Goal: Learn about a topic: Learn about a topic

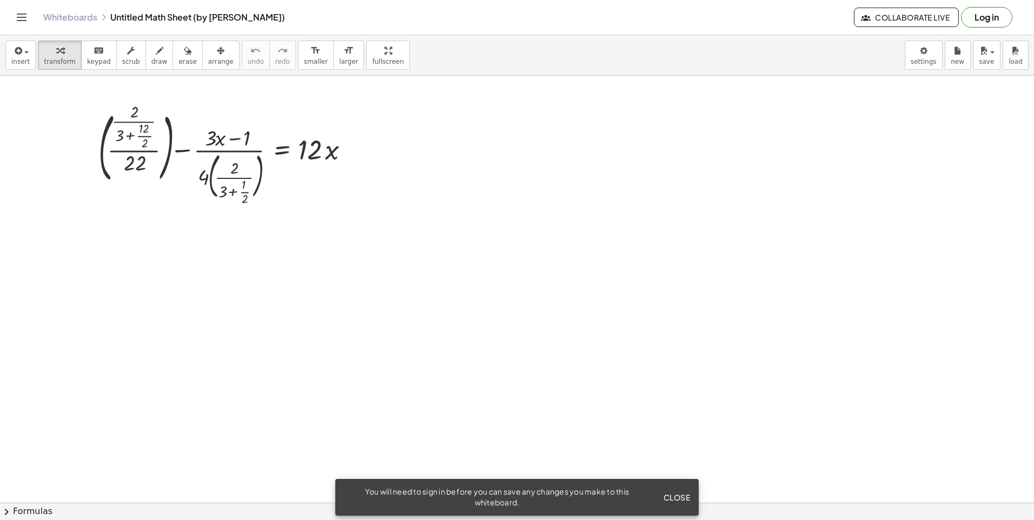
click at [360, 182] on div at bounding box center [228, 155] width 270 height 96
click at [283, 185] on div at bounding box center [228, 155] width 270 height 96
click at [227, 183] on div at bounding box center [231, 154] width 263 height 93
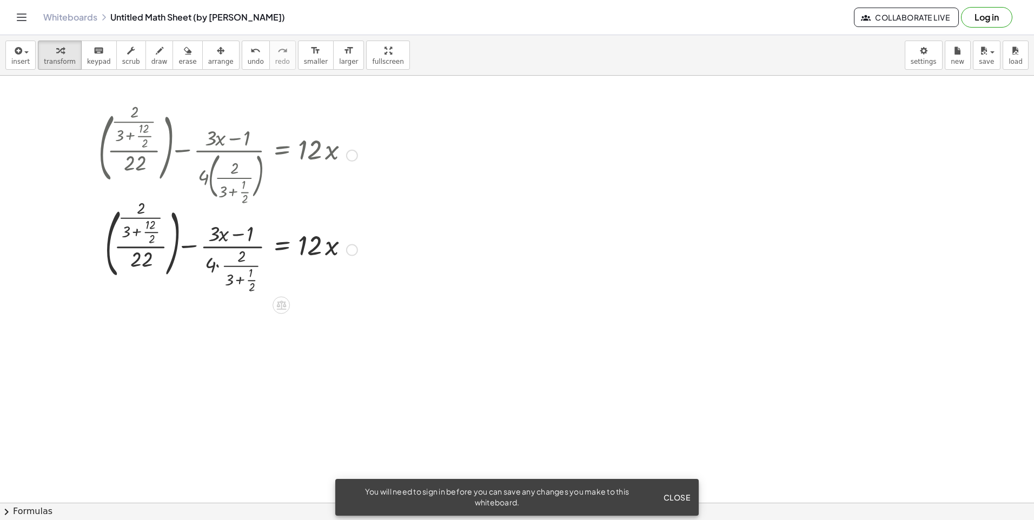
click at [234, 256] on div at bounding box center [228, 249] width 270 height 93
click at [233, 266] on div at bounding box center [228, 249] width 270 height 93
drag, startPoint x: 245, startPoint y: 269, endPoint x: 253, endPoint y: 268, distance: 7.6
click at [255, 270] on div at bounding box center [228, 249] width 270 height 93
click at [140, 140] on div at bounding box center [228, 155] width 270 height 96
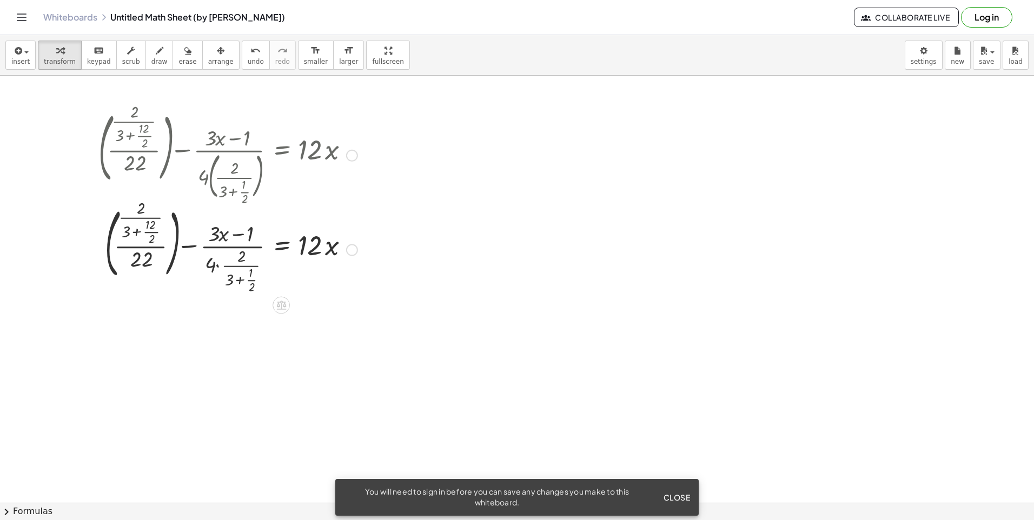
click at [140, 140] on div at bounding box center [228, 155] width 270 height 96
drag, startPoint x: 140, startPoint y: 140, endPoint x: 141, endPoint y: 130, distance: 10.3
click at [141, 130] on div at bounding box center [228, 155] width 270 height 96
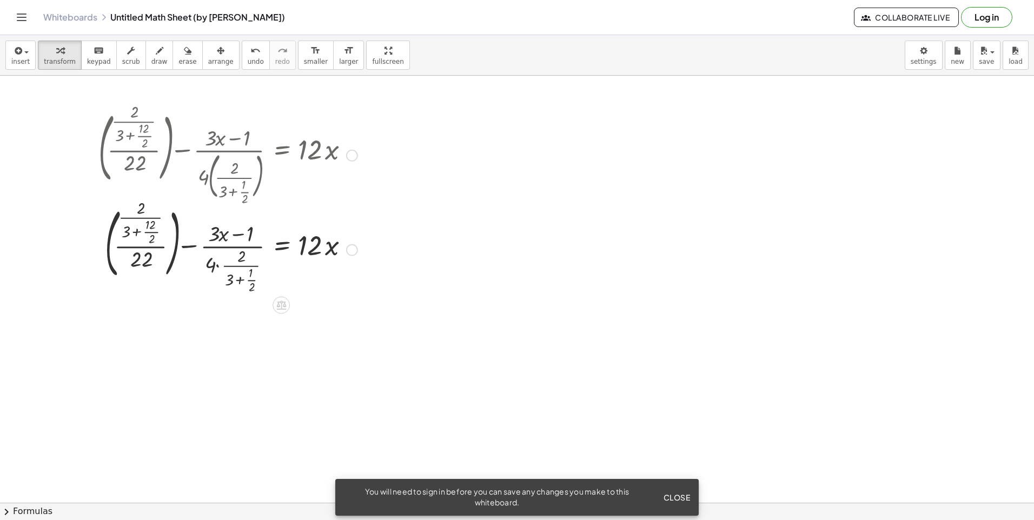
click at [141, 130] on div at bounding box center [228, 155] width 270 height 96
drag, startPoint x: 141, startPoint y: 130, endPoint x: 295, endPoint y: 162, distance: 158.0
click at [295, 162] on div at bounding box center [228, 155] width 270 height 96
click at [334, 152] on div at bounding box center [228, 155] width 270 height 96
click at [349, 158] on div at bounding box center [352, 156] width 12 height 12
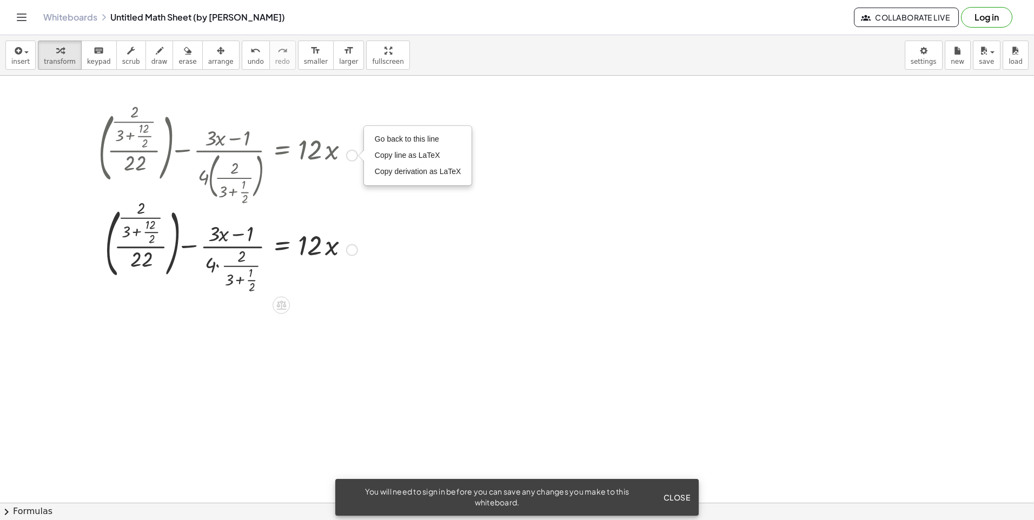
drag, startPoint x: 287, startPoint y: 160, endPoint x: 313, endPoint y: 208, distance: 54.9
click at [281, 156] on div "+ ( · · 2 · ( + 3 + · 12 · 2 ) · 22 ) − · ( + · 3 · x − 1 ) · 4 · ( · 2 · ( + 3…" at bounding box center [281, 156] width 0 height 0
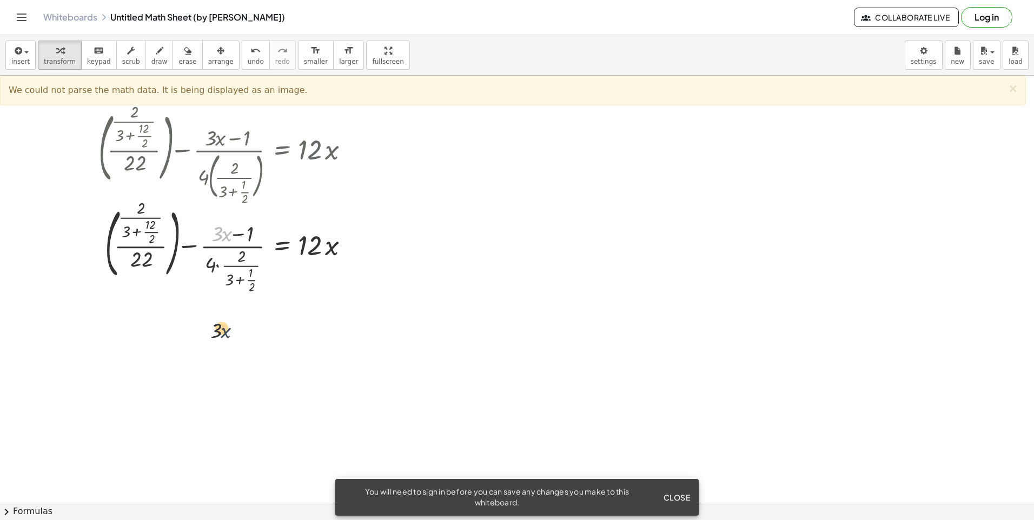
drag, startPoint x: 221, startPoint y: 275, endPoint x: 213, endPoint y: 337, distance: 62.7
drag, startPoint x: 221, startPoint y: 238, endPoint x: 205, endPoint y: 339, distance: 101.3
drag, startPoint x: 234, startPoint y: 233, endPoint x: 236, endPoint y: 244, distance: 11.7
click at [236, 244] on div at bounding box center [228, 249] width 270 height 93
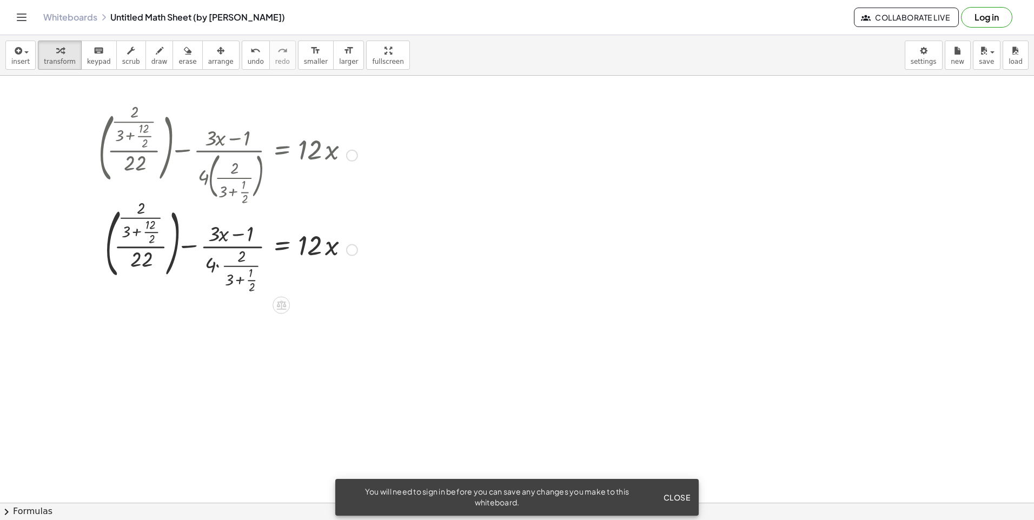
click at [236, 233] on div at bounding box center [228, 249] width 270 height 93
click at [91, 62] on span "keypad" at bounding box center [99, 62] width 24 height 8
click at [235, 240] on div at bounding box center [243, 234] width 28 height 23
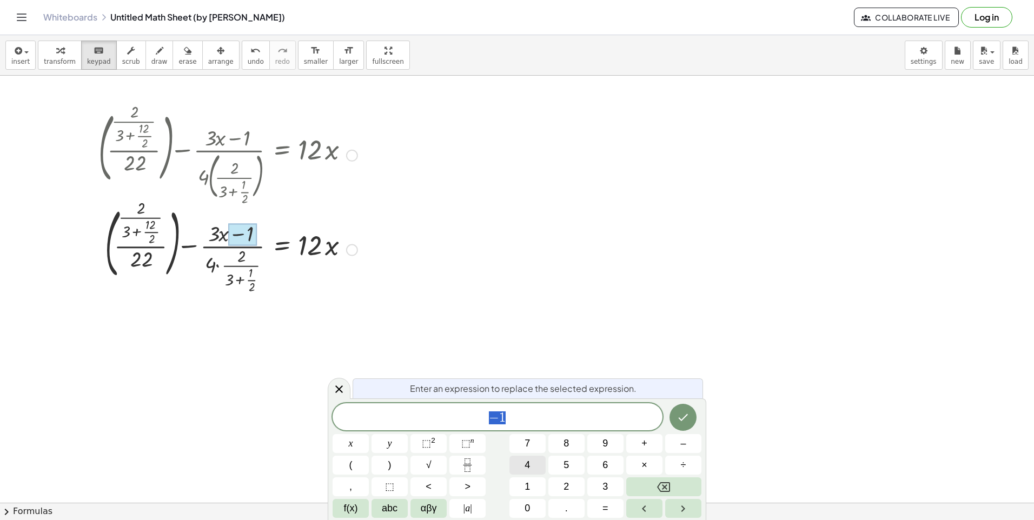
click at [533, 465] on button "4" at bounding box center [527, 465] width 36 height 19
click at [690, 416] on button "Done" at bounding box center [682, 417] width 27 height 27
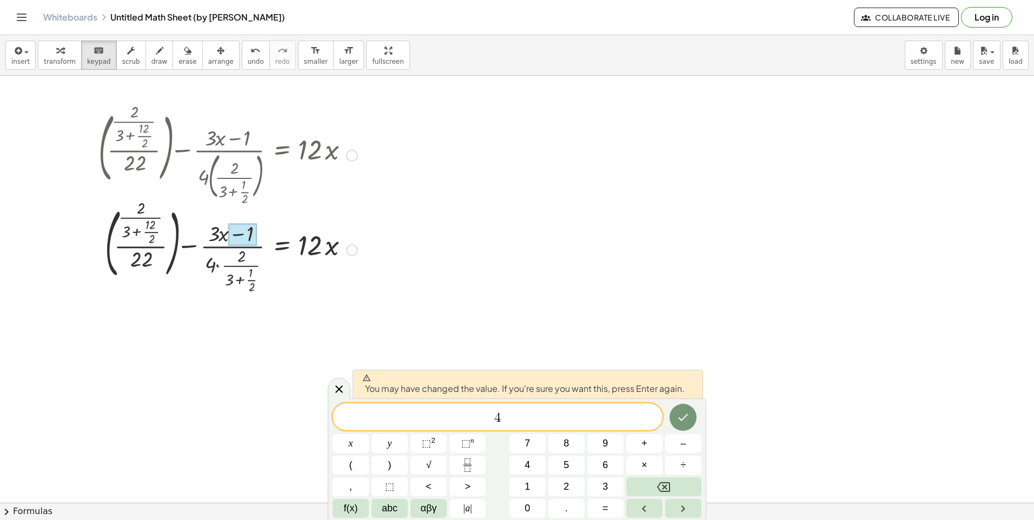
click at [519, 421] on span "4 ​" at bounding box center [498, 417] width 330 height 15
click at [587, 419] on span "4 ​" at bounding box center [498, 417] width 330 height 15
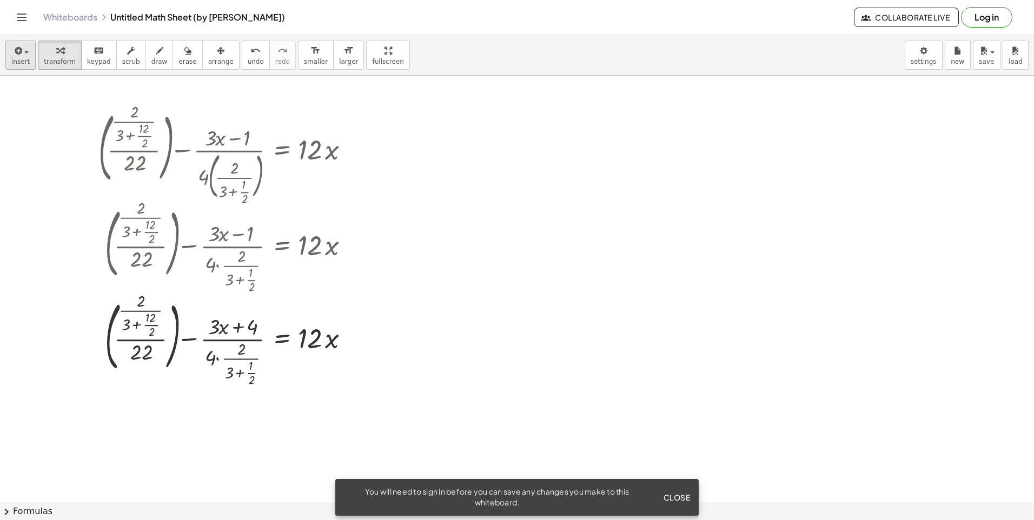
drag, startPoint x: 12, startPoint y: 75, endPoint x: 16, endPoint y: 66, distance: 9.7
click at [16, 68] on div "insert select one: Math Expression Function Text Youtube Video Graphing Geometr…" at bounding box center [517, 55] width 1034 height 41
click at [17, 64] on span "insert" at bounding box center [20, 62] width 18 height 8
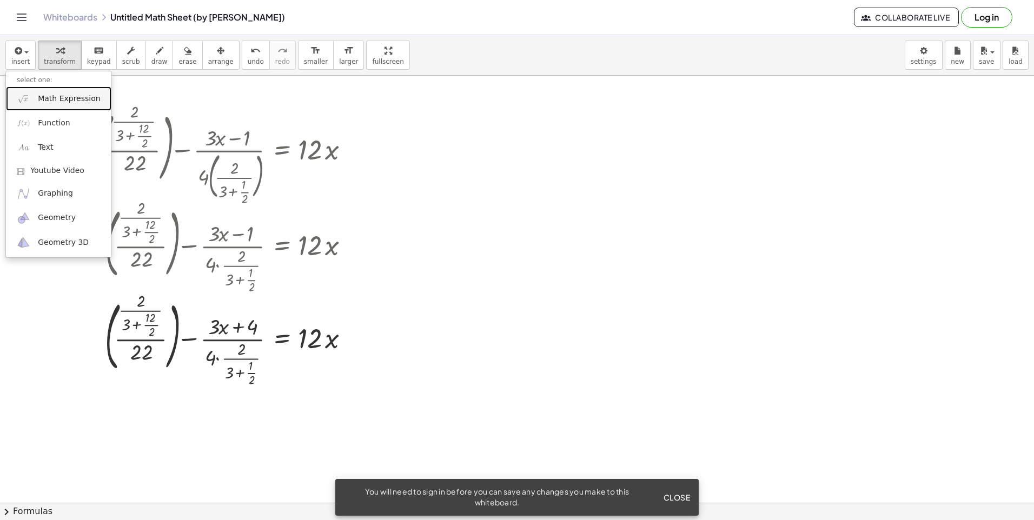
click at [74, 107] on link "Math Expression" at bounding box center [58, 99] width 105 height 24
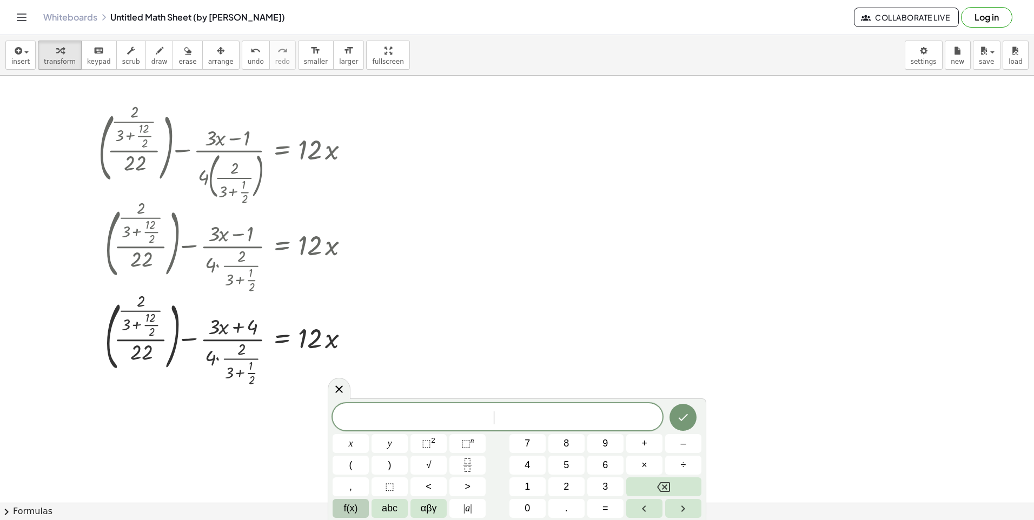
click at [348, 506] on span "f(x)" at bounding box center [351, 508] width 14 height 15
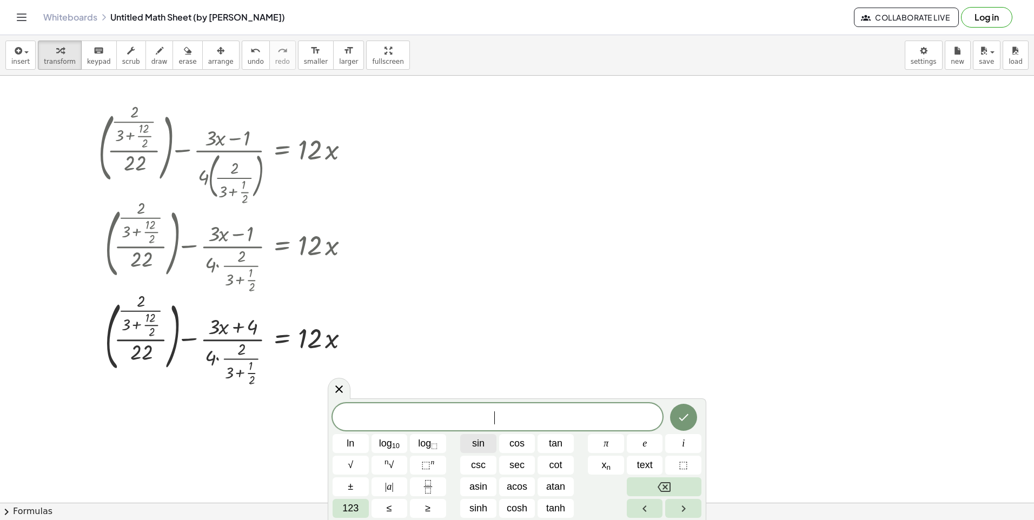
click at [479, 448] on span "sin" at bounding box center [478, 443] width 12 height 15
click at [386, 441] on span "log 10" at bounding box center [389, 443] width 21 height 15
click at [423, 445] on span "log ⬚" at bounding box center [427, 443] width 19 height 15
click at [354, 510] on span "123" at bounding box center [350, 508] width 16 height 15
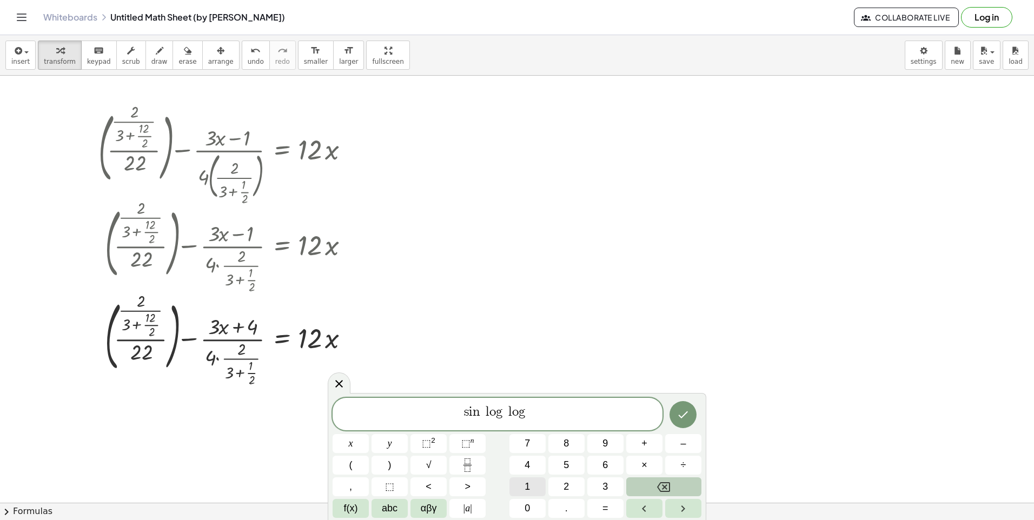
click at [528, 486] on span "1" at bounding box center [527, 487] width 5 height 15
click at [604, 486] on span "3" at bounding box center [604, 487] width 5 height 15
click at [693, 416] on button "Done" at bounding box center [682, 414] width 27 height 27
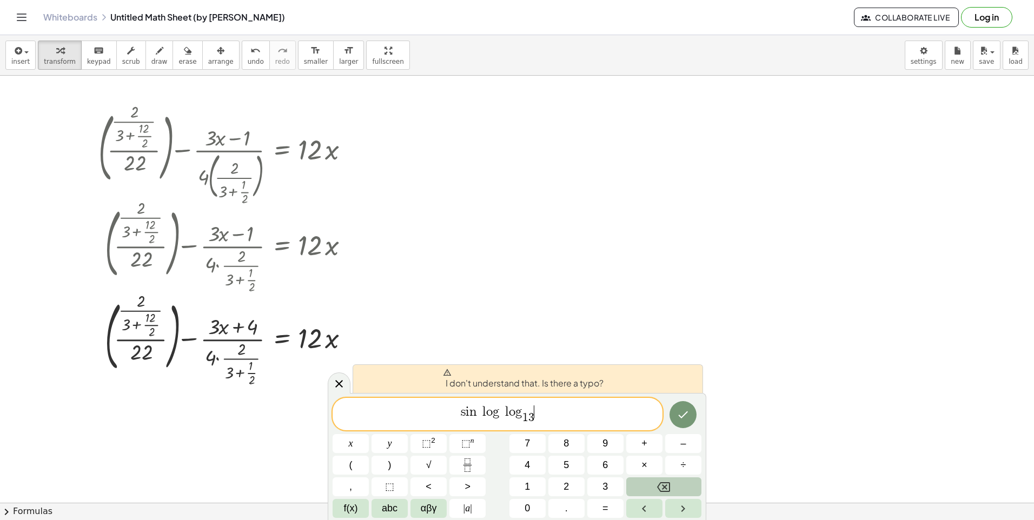
click at [572, 409] on span "s i n l o g l o g 1 3 ​ ​" at bounding box center [498, 414] width 330 height 21
click at [526, 479] on button "1" at bounding box center [527, 487] width 36 height 19
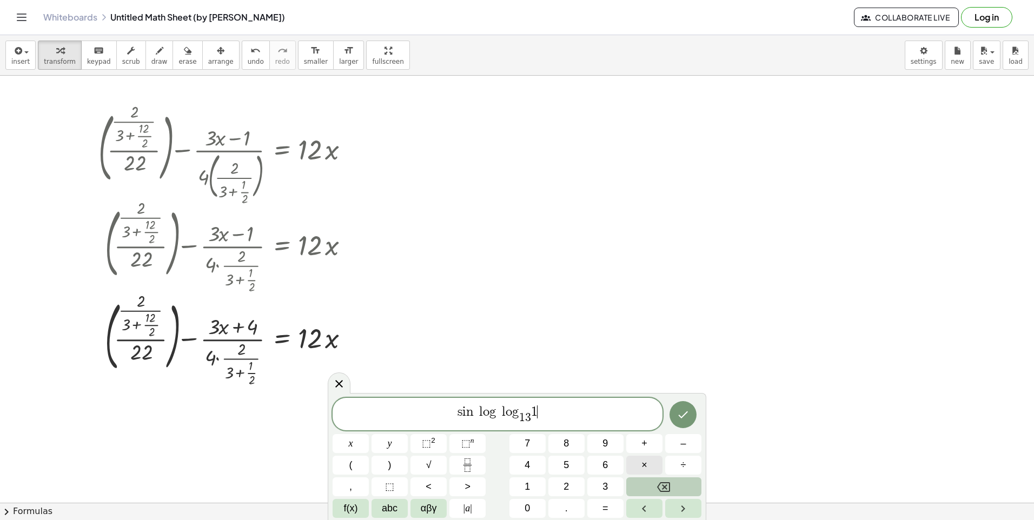
click at [638, 463] on button "×" at bounding box center [644, 465] width 36 height 19
click at [594, 469] on button "6" at bounding box center [605, 465] width 36 height 19
click at [679, 415] on icon "Done" at bounding box center [684, 414] width 10 height 7
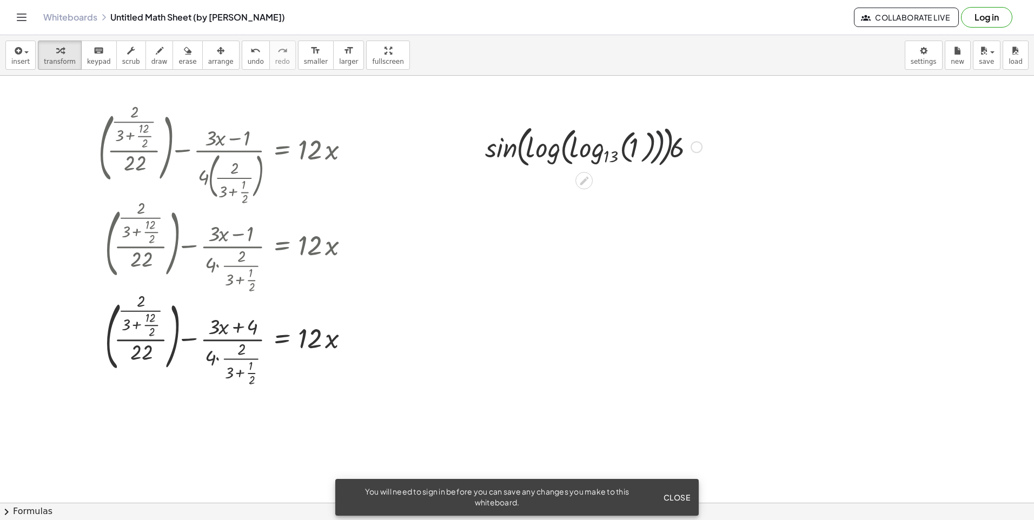
click at [652, 149] on div at bounding box center [594, 146] width 228 height 50
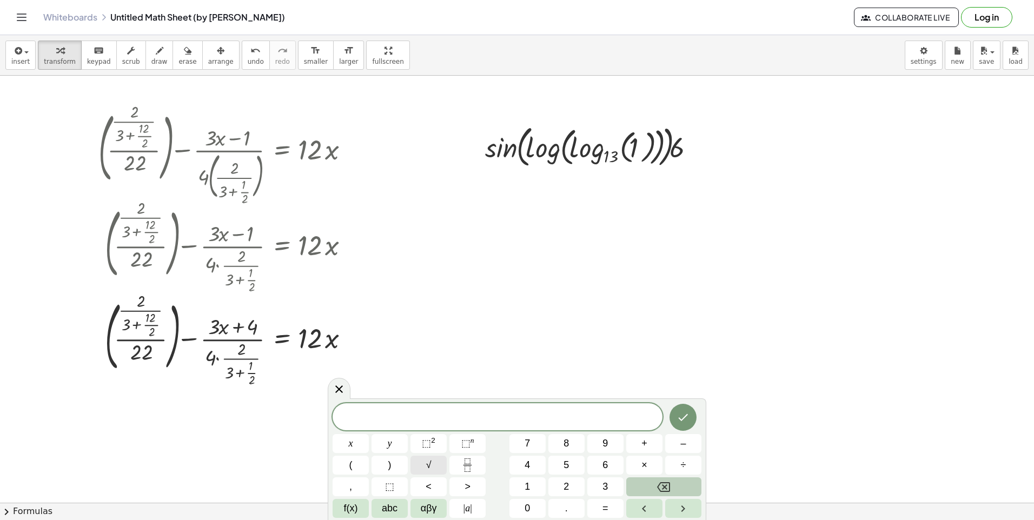
click at [423, 464] on button "√" at bounding box center [428, 465] width 36 height 19
click at [532, 456] on button "4" at bounding box center [527, 465] width 36 height 19
click at [633, 477] on div "√ 4 ​ x y ⬚ 2 ⬚ n 7 8 9 + – ( ) √ 4 5 6 × ÷ , ⬚ < > 1 2 3 f(x) abc αβγ | a | 0 …" at bounding box center [517, 460] width 369 height 116
click at [585, 468] on div "√ 4 x y ⬚ 2 ⬚ n 7 8 9 + – ( ) √ 4 5 6 × ÷ , ⬚ < > 1 2 3 f(x) abc αβγ | a | 0 . =" at bounding box center [517, 460] width 369 height 116
click at [565, 466] on span "5" at bounding box center [565, 465] width 5 height 15
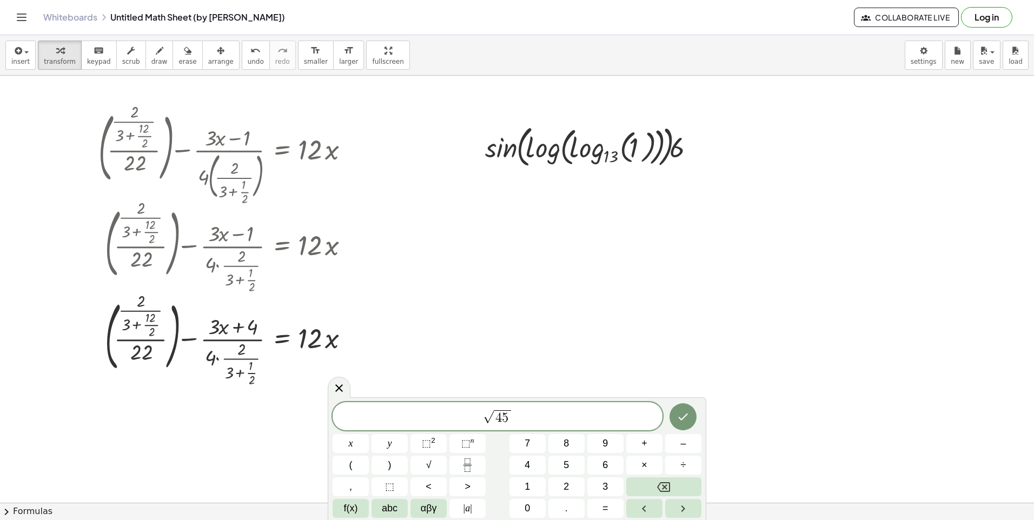
click at [573, 454] on div "√ 4 5 x y ⬚ 2 ⬚ n 7 8 9 + – ( ) √ 4 5 6 × ÷ , ⬚ < > 1 2 3 f(x) abc αβγ | a | 0 …" at bounding box center [517, 460] width 369 height 116
click at [649, 447] on button "+" at bounding box center [644, 443] width 36 height 19
click at [599, 467] on button "6" at bounding box center [605, 465] width 36 height 19
click at [567, 468] on span "5" at bounding box center [565, 465] width 5 height 15
click at [467, 510] on span "| a |" at bounding box center [467, 508] width 9 height 15
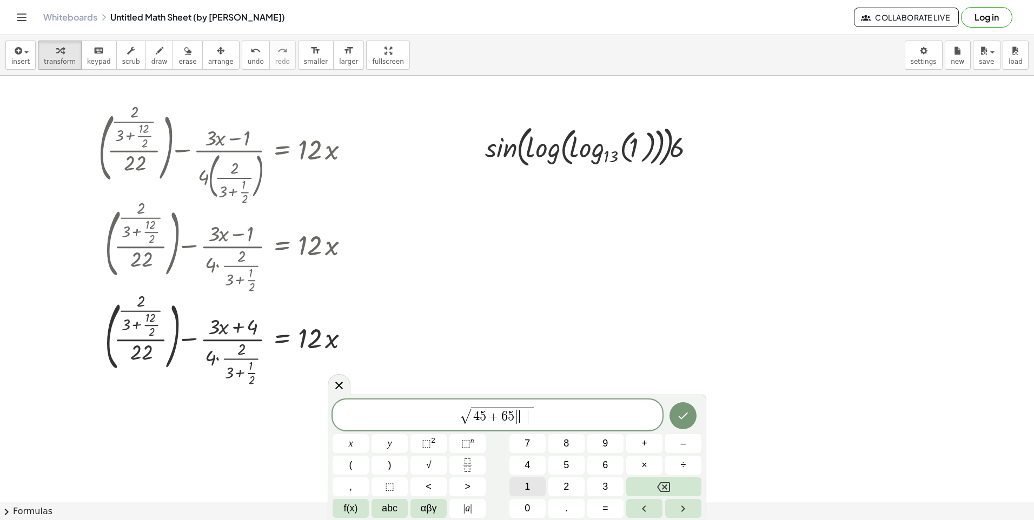
click at [541, 489] on button "1" at bounding box center [527, 487] width 36 height 19
click at [558, 486] on button "2" at bounding box center [566, 487] width 36 height 19
click at [618, 485] on button "3" at bounding box center [605, 487] width 36 height 19
click at [638, 465] on button "×" at bounding box center [644, 465] width 36 height 19
click at [460, 472] on button "Fraction" at bounding box center [467, 465] width 36 height 19
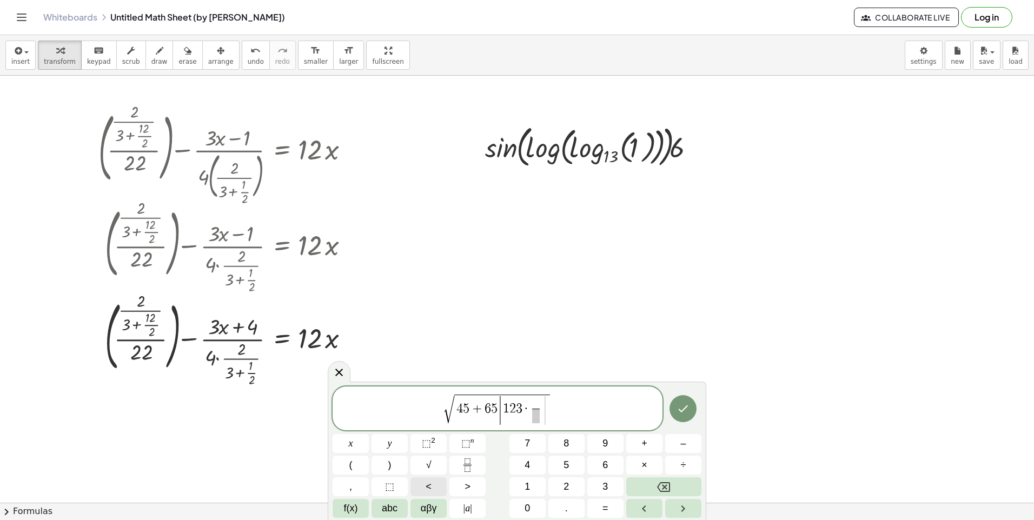
click at [438, 489] on button "<" at bounding box center [428, 487] width 36 height 19
click at [611, 465] on button "6" at bounding box center [605, 465] width 36 height 19
click at [549, 466] on button "5" at bounding box center [566, 465] width 36 height 19
click at [569, 483] on span "2" at bounding box center [565, 487] width 5 height 15
click at [546, 419] on span at bounding box center [536, 416] width 34 height 15
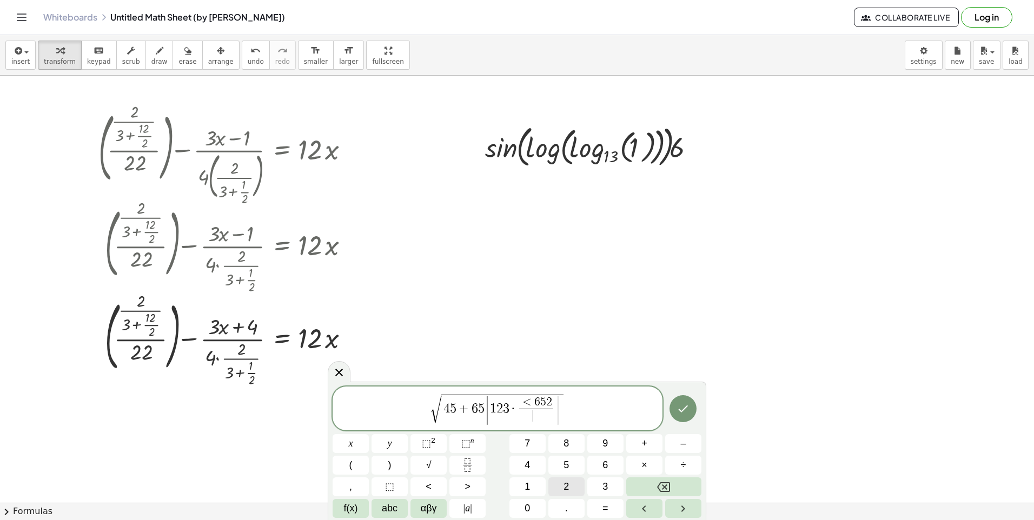
click at [560, 481] on button "2" at bounding box center [566, 487] width 36 height 19
click at [524, 473] on button "4" at bounding box center [527, 465] width 36 height 19
click at [588, 469] on button "6" at bounding box center [605, 465] width 36 height 19
click at [686, 406] on icon "Done" at bounding box center [683, 408] width 13 height 13
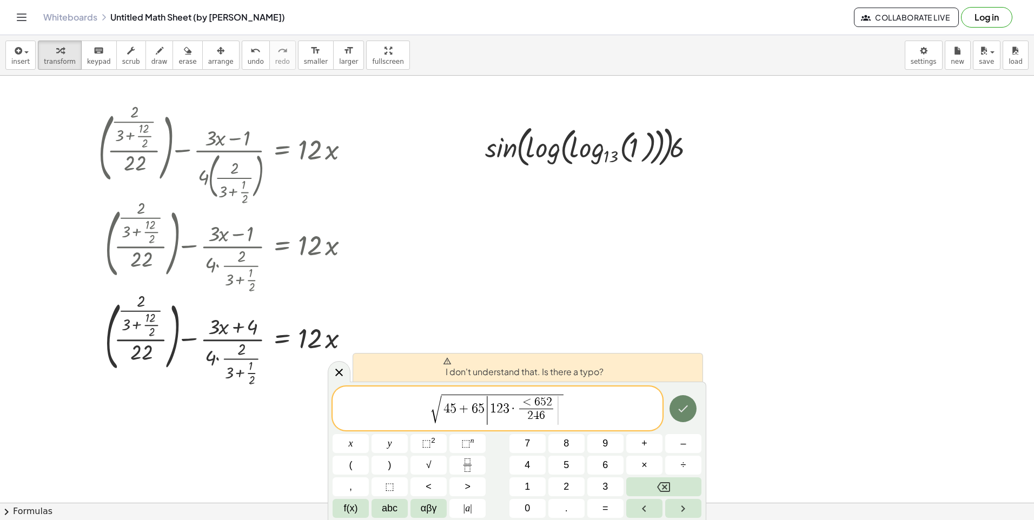
click at [369, 434] on div at bounding box center [351, 443] width 36 height 19
click at [682, 402] on icon "Done" at bounding box center [683, 408] width 13 height 13
click at [528, 403] on span "<" at bounding box center [527, 403] width 14 height 12
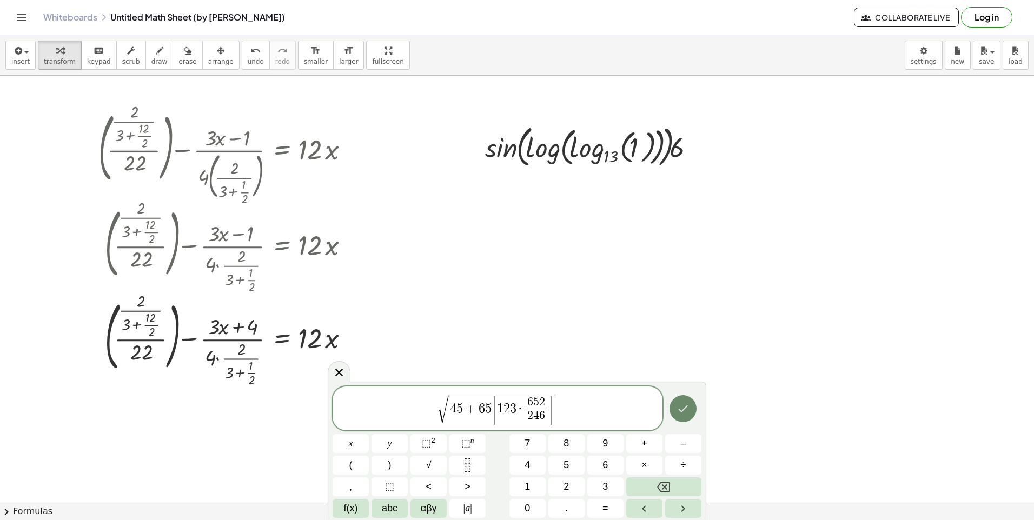
click at [686, 417] on button "Done" at bounding box center [682, 408] width 27 height 27
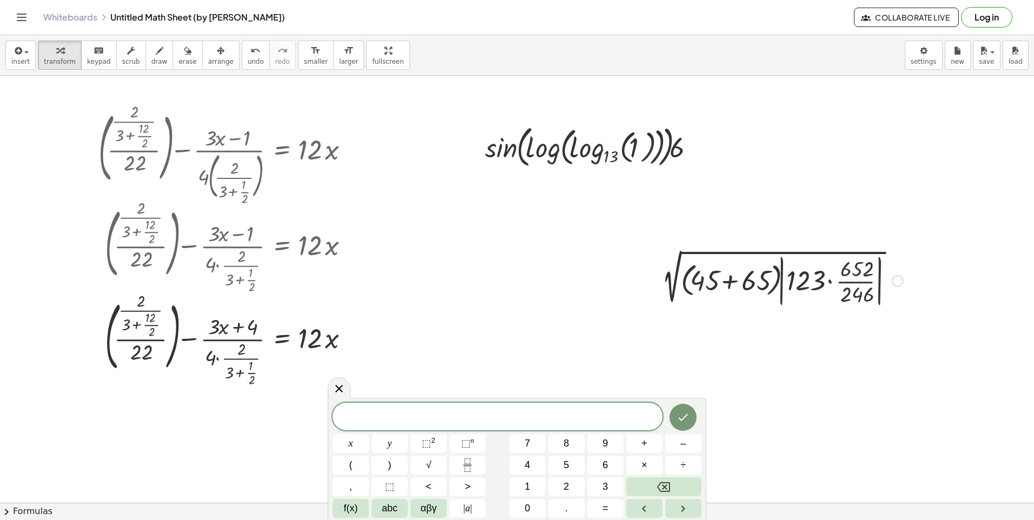
drag, startPoint x: 751, startPoint y: 284, endPoint x: 728, endPoint y: 281, distance: 22.9
click at [728, 281] on div at bounding box center [779, 280] width 257 height 58
click at [728, 281] on div at bounding box center [780, 280] width 202 height 58
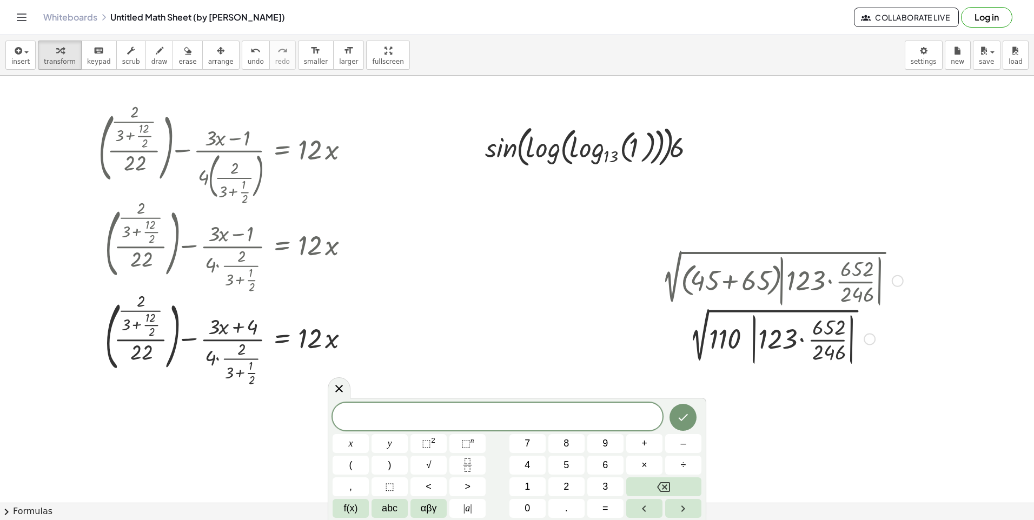
click at [728, 289] on div at bounding box center [779, 280] width 257 height 58
drag, startPoint x: 728, startPoint y: 289, endPoint x: 709, endPoint y: 290, distance: 18.9
click at [709, 290] on div at bounding box center [779, 280] width 257 height 58
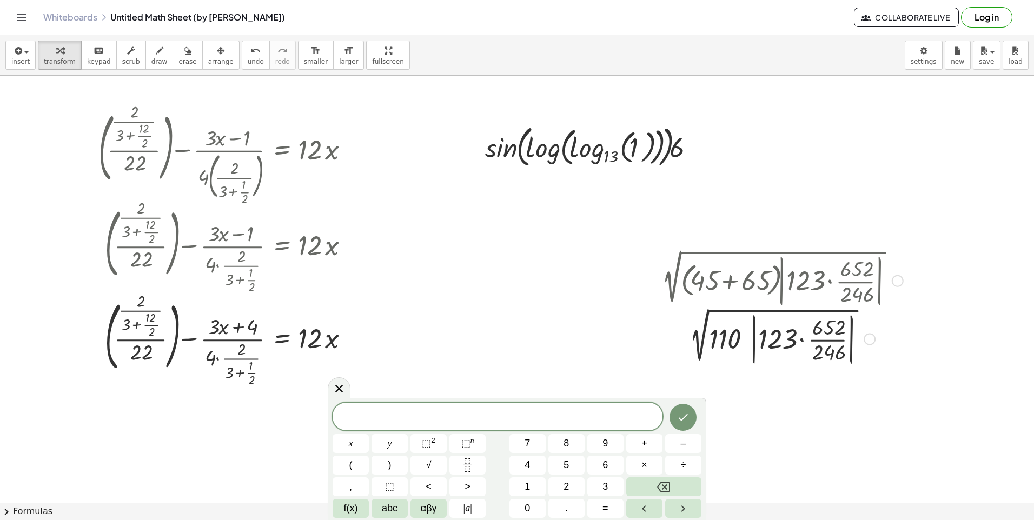
drag, startPoint x: 709, startPoint y: 290, endPoint x: 795, endPoint y: 342, distance: 100.4
click at [795, 342] on div at bounding box center [779, 338] width 257 height 58
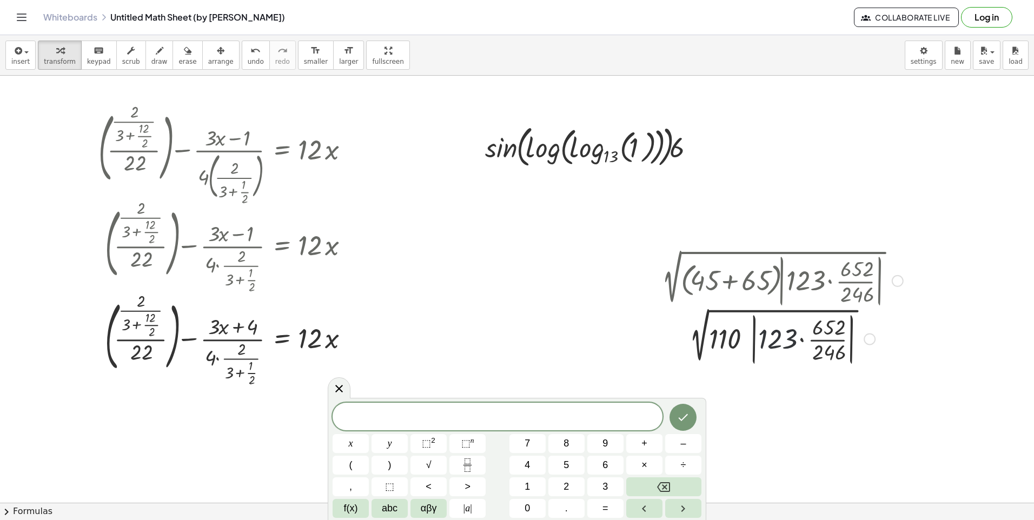
click at [731, 343] on div at bounding box center [779, 338] width 257 height 58
click at [778, 335] on div at bounding box center [779, 338] width 257 height 58
click at [827, 332] on div at bounding box center [779, 338] width 257 height 58
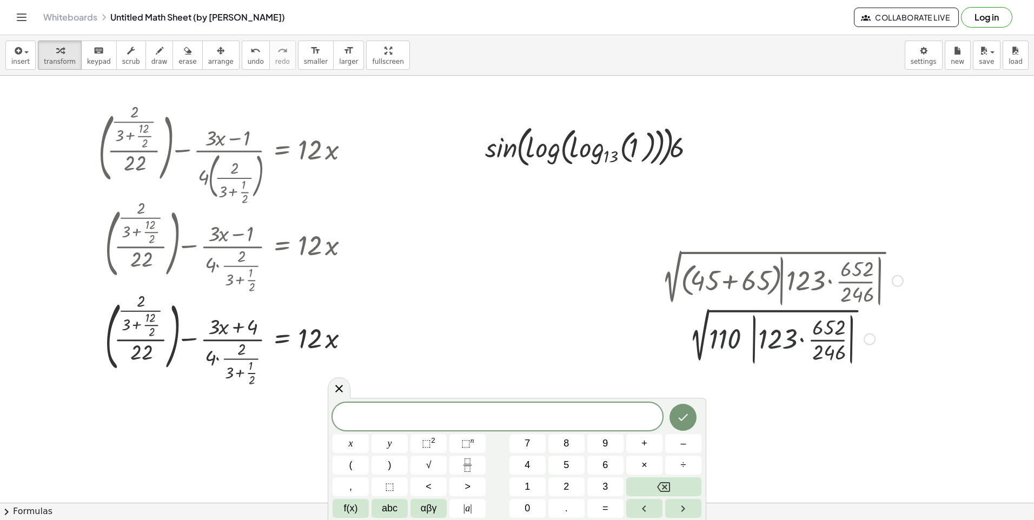
click at [837, 328] on div at bounding box center [779, 338] width 257 height 58
click at [833, 354] on div at bounding box center [779, 338] width 257 height 58
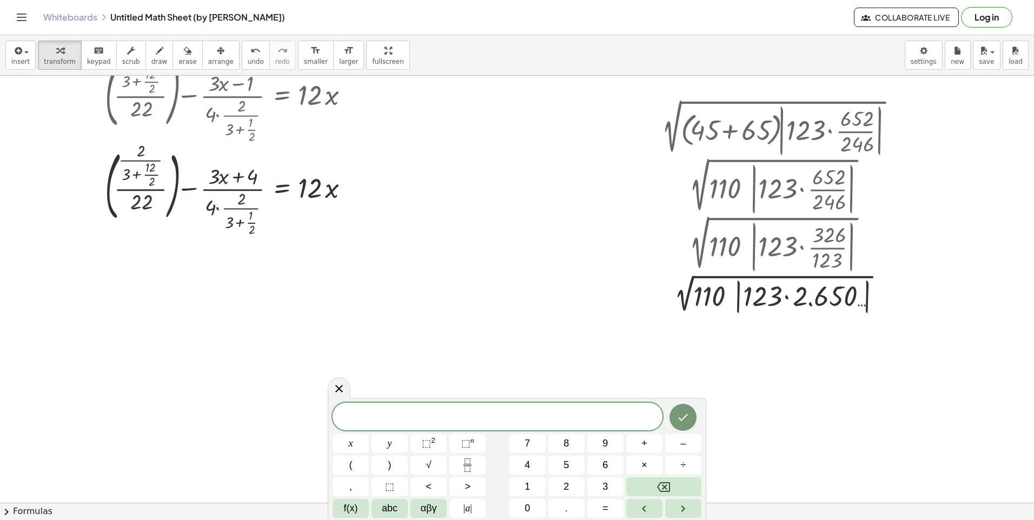
scroll to position [162, 0]
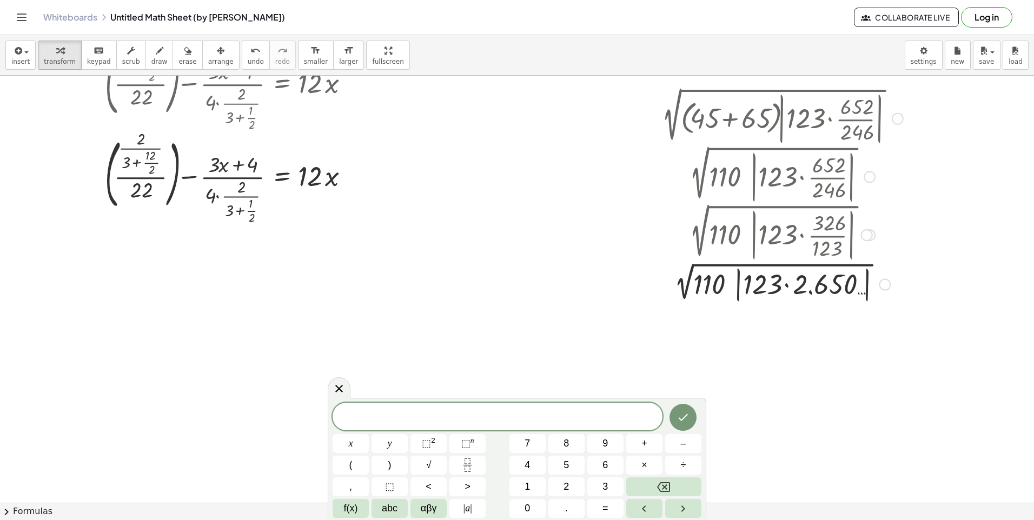
click at [833, 291] on div at bounding box center [779, 283] width 257 height 41
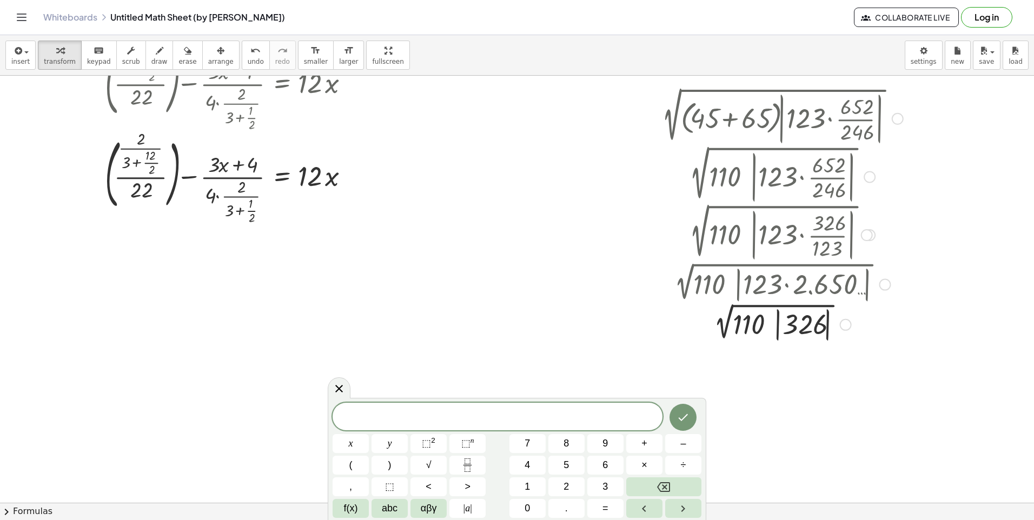
click at [795, 319] on div at bounding box center [779, 323] width 257 height 39
click at [795, 319] on div at bounding box center [779, 324] width 257 height 37
click at [790, 361] on div at bounding box center [779, 361] width 257 height 37
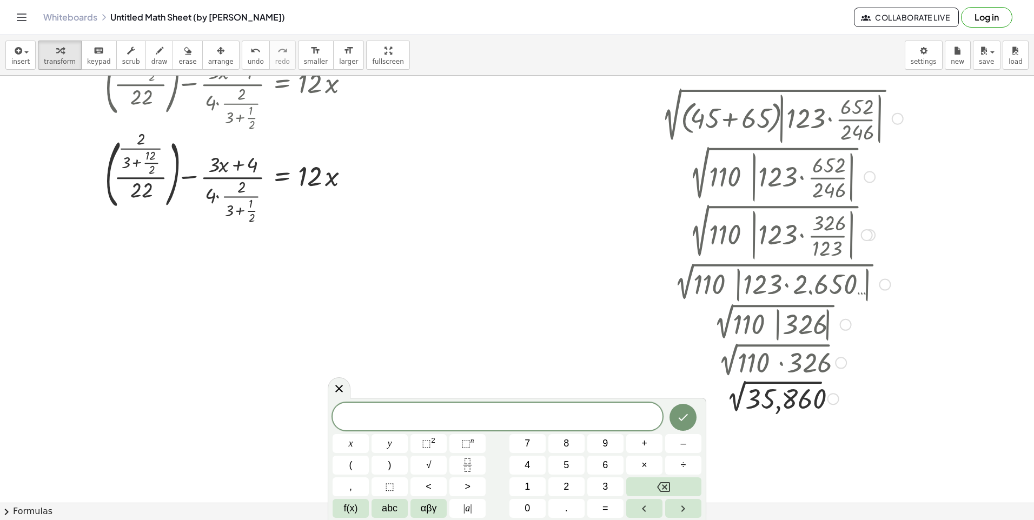
click at [779, 393] on div at bounding box center [779, 398] width 257 height 36
click at [779, 393] on div at bounding box center [779, 397] width 257 height 36
click at [773, 440] on div at bounding box center [779, 433] width 257 height 36
click at [832, 432] on div at bounding box center [835, 433] width 12 height 12
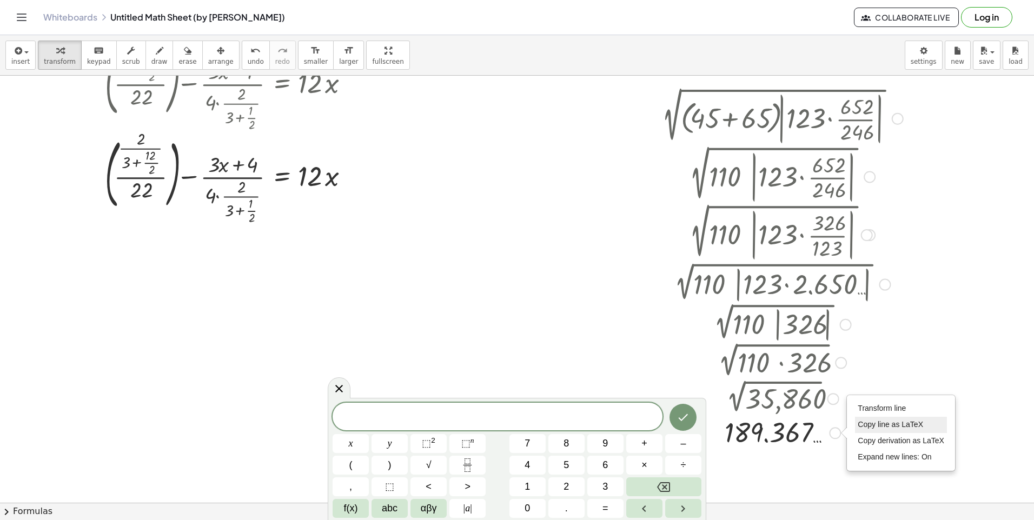
click at [884, 423] on span "Copy line as LaTeX" at bounding box center [890, 424] width 65 height 9
click at [839, 433] on div "Copied done" at bounding box center [835, 433] width 12 height 12
click at [874, 427] on span "Copy line as LaTeX" at bounding box center [890, 424] width 65 height 9
click at [888, 288] on div at bounding box center [885, 285] width 12 height 12
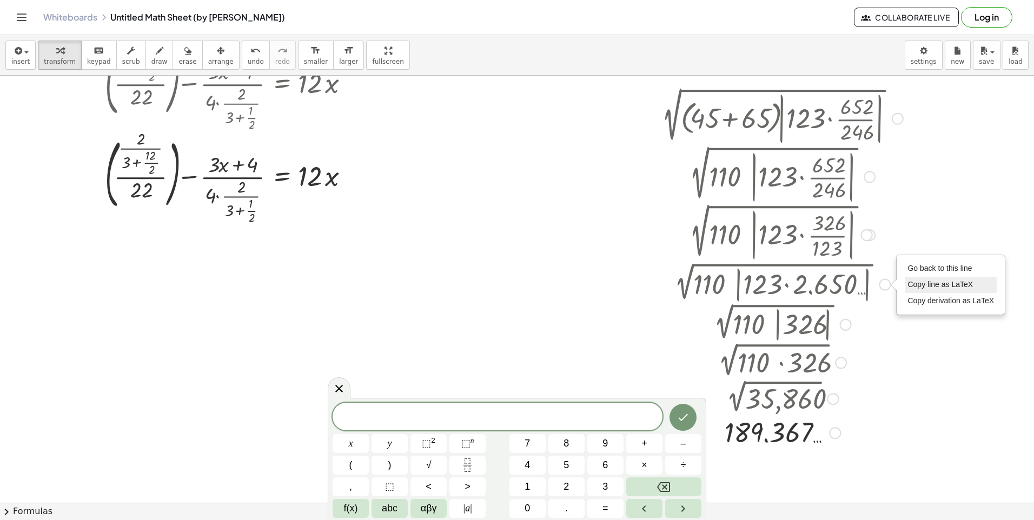
click at [920, 286] on span "Copy line as LaTeX" at bounding box center [939, 284] width 65 height 9
click at [925, 347] on div at bounding box center [517, 375] width 1034 height 925
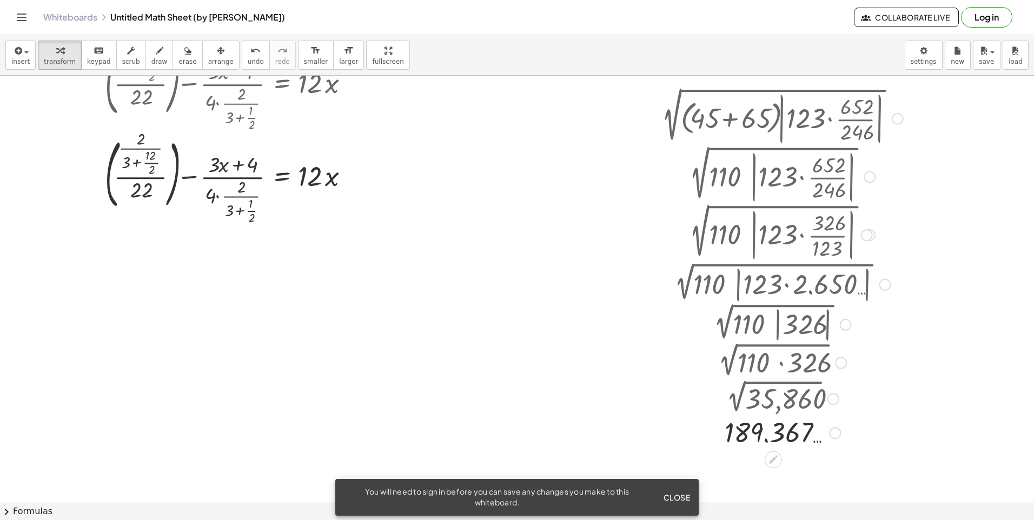
click at [687, 376] on div at bounding box center [779, 361] width 257 height 37
click at [673, 499] on span "Close" at bounding box center [676, 498] width 27 height 10
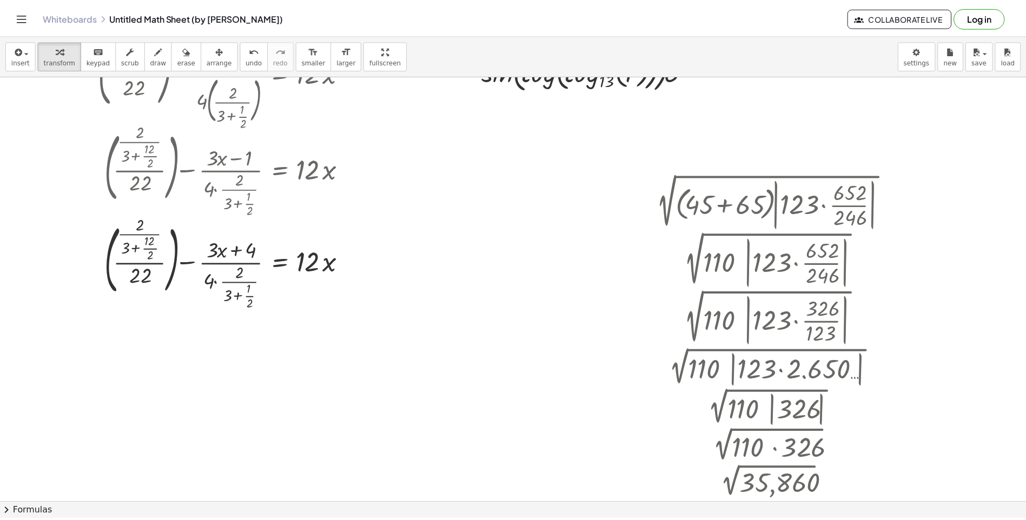
scroll to position [0, 0]
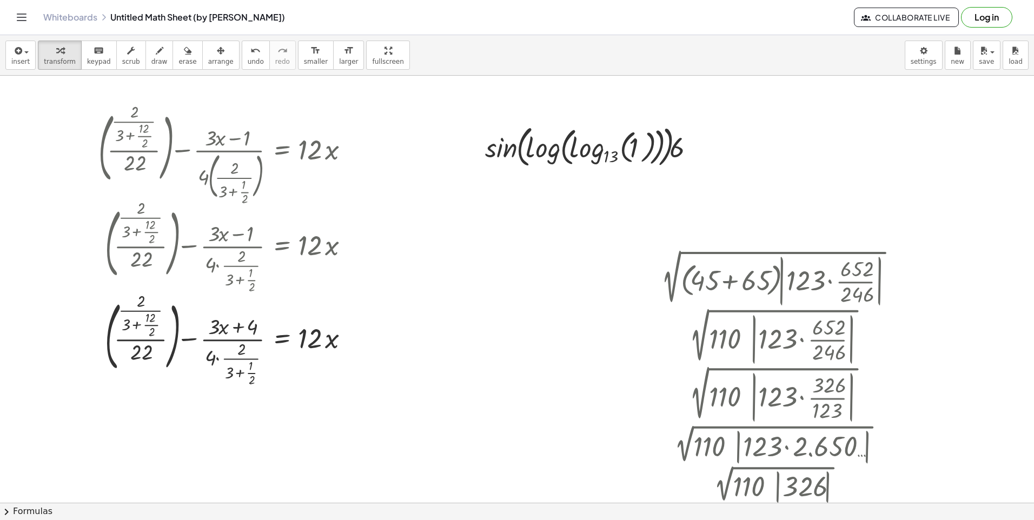
drag, startPoint x: 106, startPoint y: 17, endPoint x: 342, endPoint y: 17, distance: 235.8
click at [342, 17] on div "Whiteboards Untitled Math Sheet (by [PERSON_NAME])" at bounding box center [448, 17] width 811 height 11
click at [220, 18] on div "Whiteboards Untitled Math Sheet (by [PERSON_NAME])" at bounding box center [448, 17] width 811 height 11
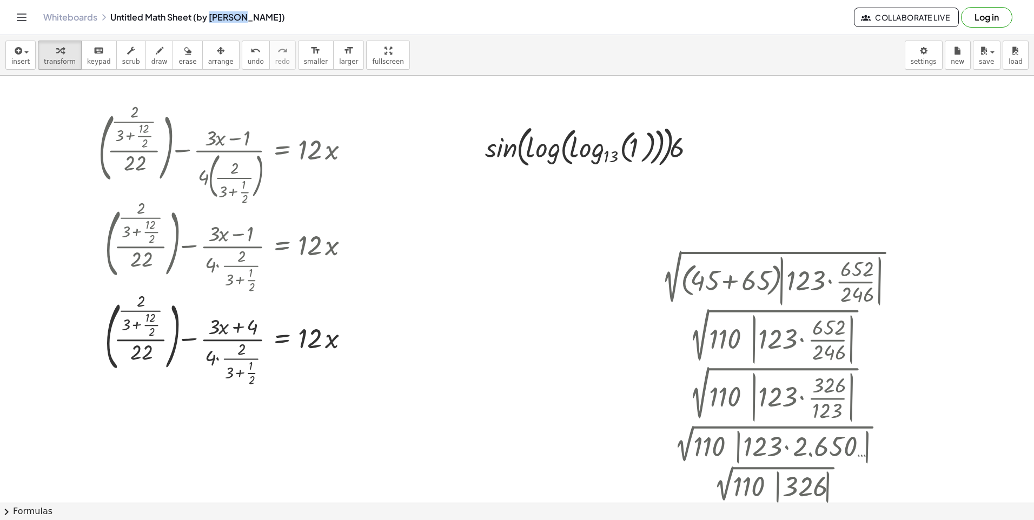
drag, startPoint x: 220, startPoint y: 18, endPoint x: 609, endPoint y: 61, distance: 391.8
click at [83, 18] on link "Whiteboards" at bounding box center [70, 17] width 54 height 11
click at [24, 15] on icon "Toggle navigation" at bounding box center [21, 17] width 13 height 13
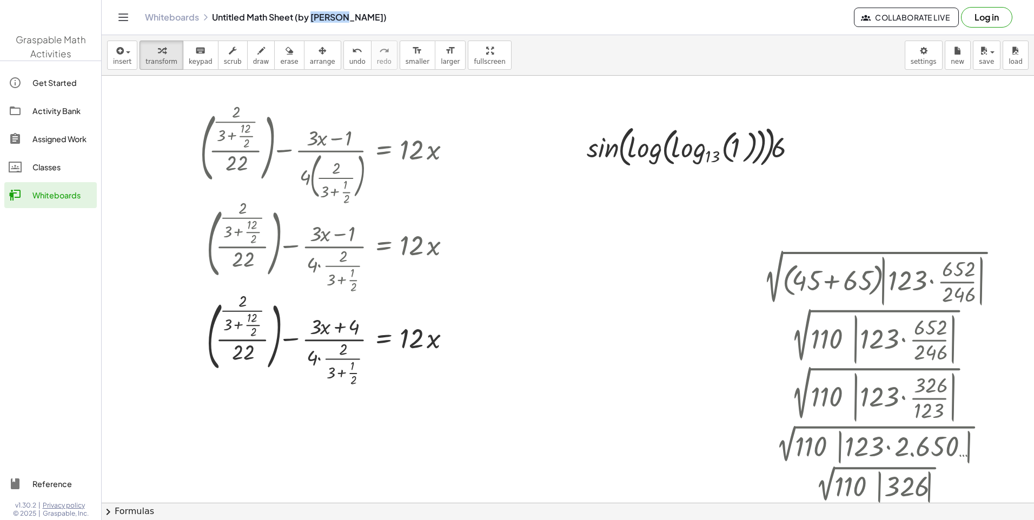
click at [59, 142] on div "Assigned Work" at bounding box center [62, 138] width 60 height 13
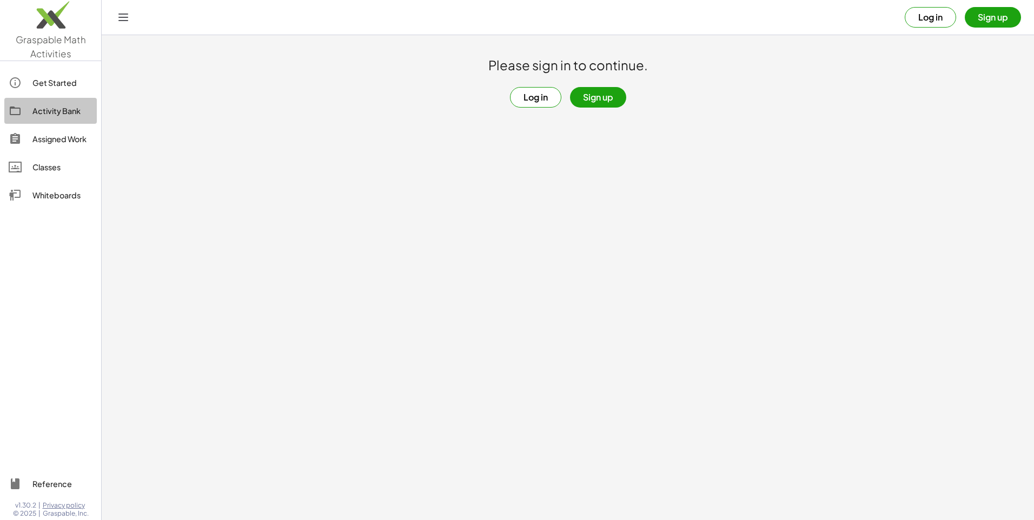
click at [72, 111] on div "Activity Bank" at bounding box center [62, 110] width 60 height 13
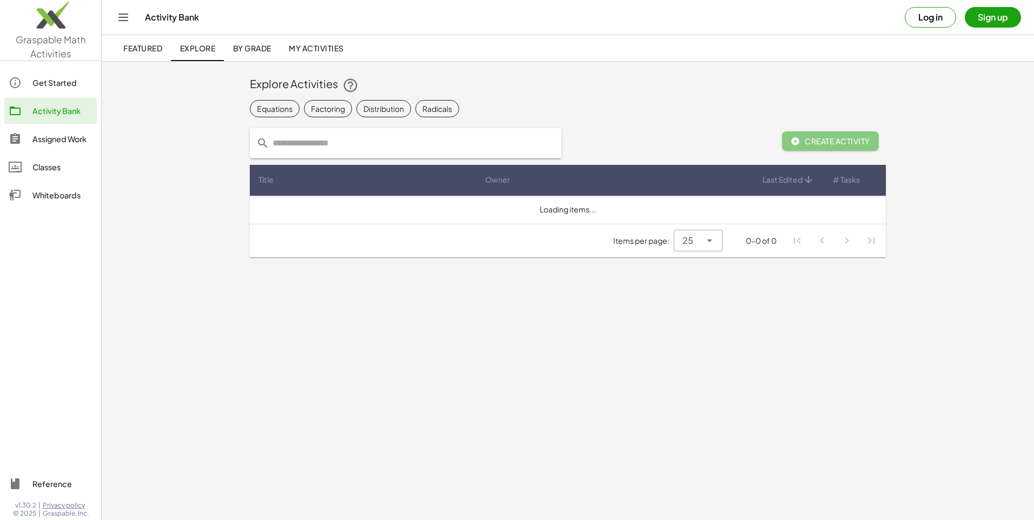
click at [69, 79] on div "Get Started" at bounding box center [62, 82] width 60 height 13
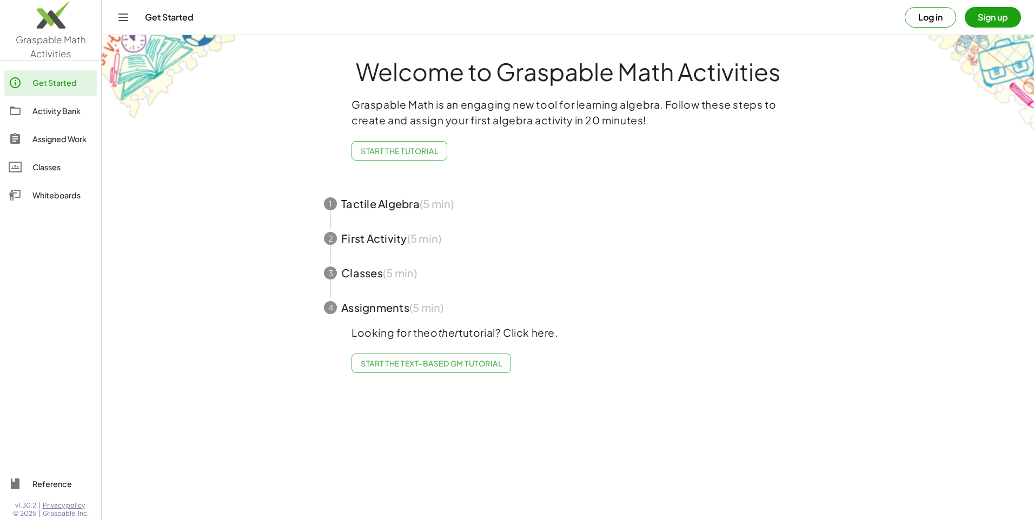
click at [395, 213] on span "button" at bounding box center [568, 204] width 514 height 35
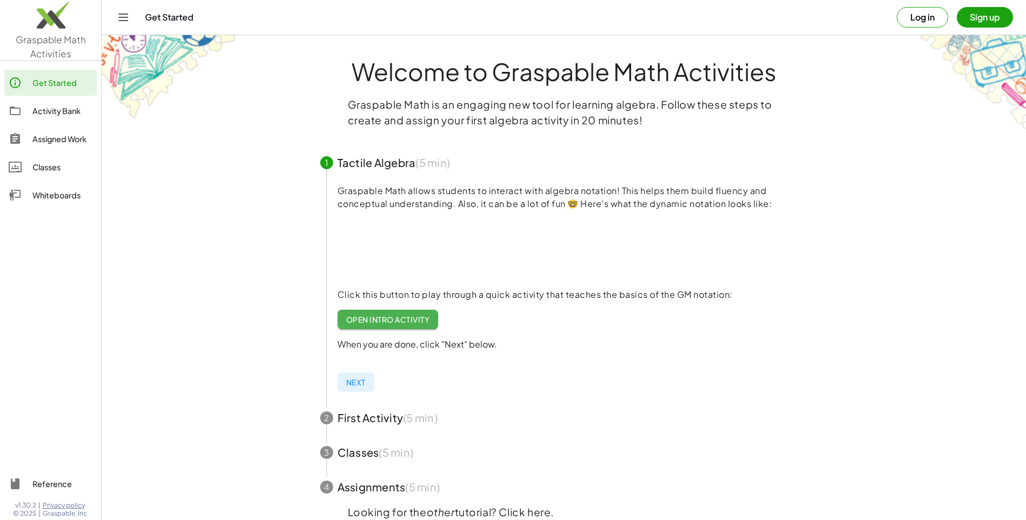
drag, startPoint x: 341, startPoint y: 191, endPoint x: 804, endPoint y: 207, distance: 463.2
click at [804, 207] on p "Graspable Math allows students to interact with algebra notation! This helps th…" at bounding box center [572, 197] width 470 height 26
drag, startPoint x: 804, startPoint y: 207, endPoint x: 800, endPoint y: 167, distance: 40.2
click at [800, 167] on div "1 Tactile Algebra (5 min) Graspable Math allows students to interact with algeb…" at bounding box center [564, 272] width 514 height 255
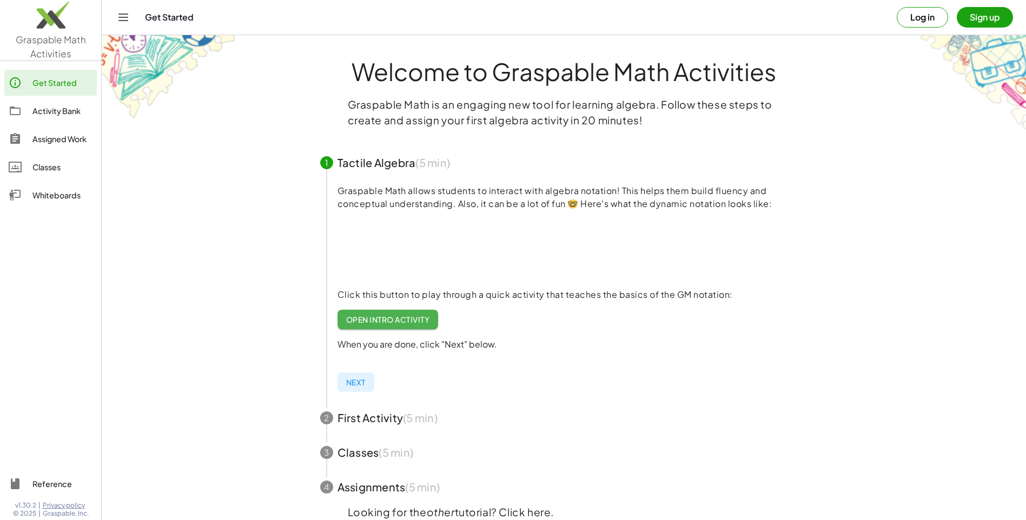
click at [800, 167] on icon "button" at bounding box center [801, 163] width 12 height 12
drag, startPoint x: 800, startPoint y: 167, endPoint x: 801, endPoint y: 211, distance: 44.4
click at [801, 211] on div "1 Tactile Algebra (5 min) Graspable Math allows students to interact with algeb…" at bounding box center [564, 272] width 514 height 255
click at [801, 212] on div "Graspable Math allows students to interact with algebra notation! This helps th…" at bounding box center [572, 271] width 470 height 175
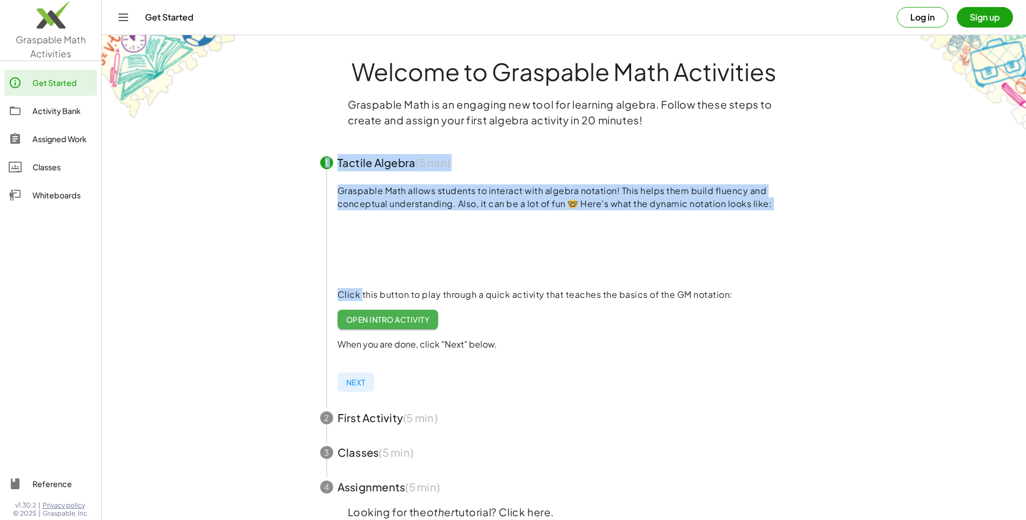
drag, startPoint x: 801, startPoint y: 212, endPoint x: 803, endPoint y: 175, distance: 36.8
click at [803, 175] on div "1 Tactile Algebra (5 min) Graspable Math allows students to interact with algeb…" at bounding box center [564, 272] width 514 height 255
click at [803, 175] on span "button" at bounding box center [564, 162] width 514 height 35
drag, startPoint x: 803, startPoint y: 175, endPoint x: 801, endPoint y: 215, distance: 39.5
click at [801, 215] on div "1 Tactile Algebra (5 min) Graspable Math allows students to interact with algeb…" at bounding box center [564, 272] width 514 height 255
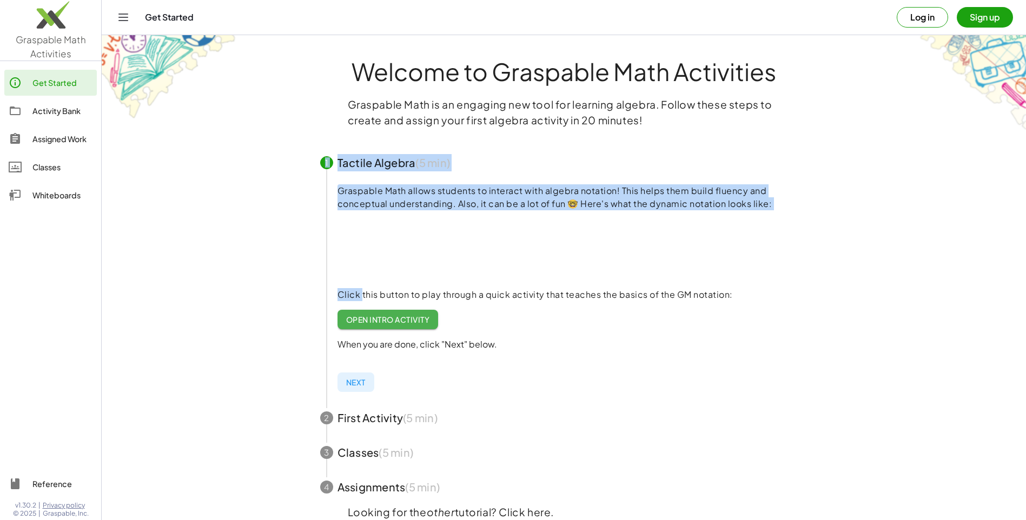
click at [801, 215] on div "Graspable Math allows students to interact with algebra notation! This helps th…" at bounding box center [572, 271] width 470 height 175
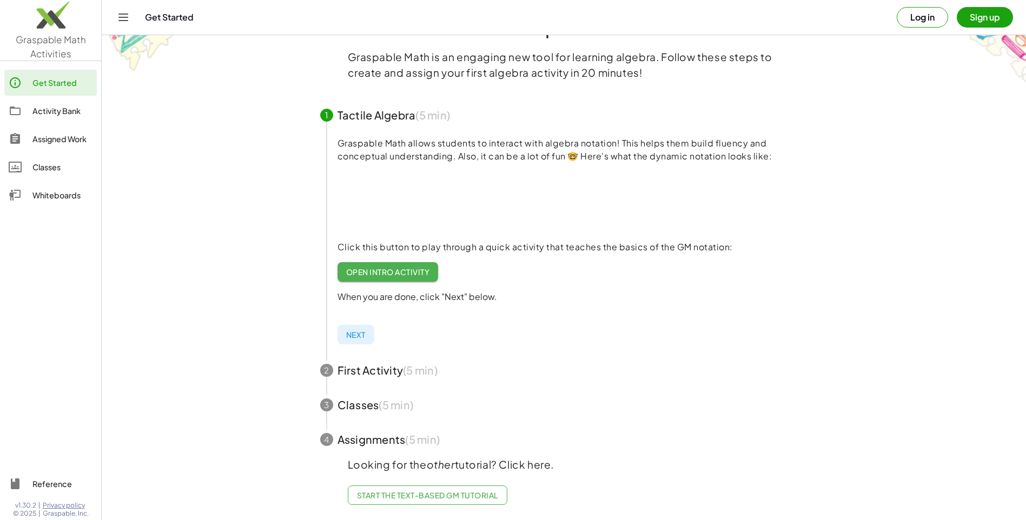
scroll to position [56, 0]
click at [362, 330] on span "Next" at bounding box center [355, 335] width 19 height 10
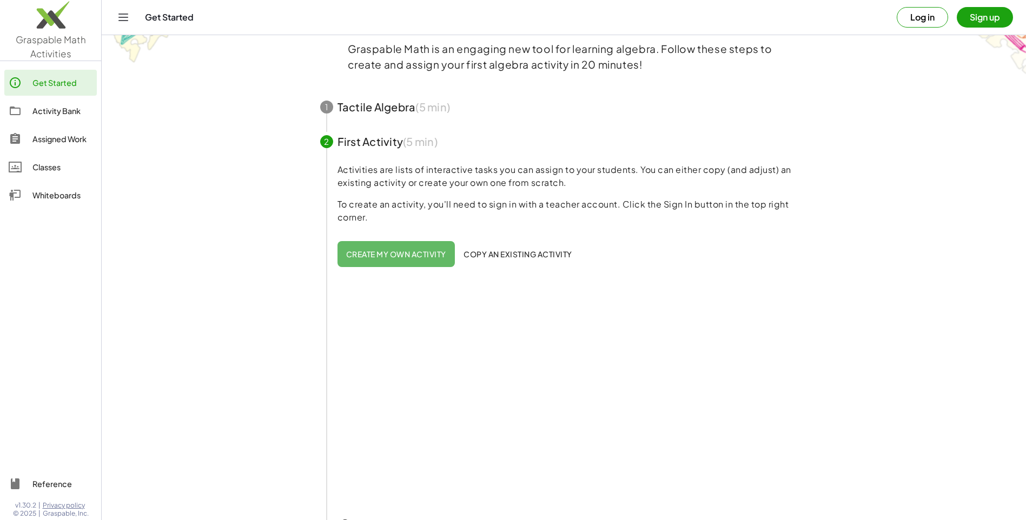
scroll to position [270, 0]
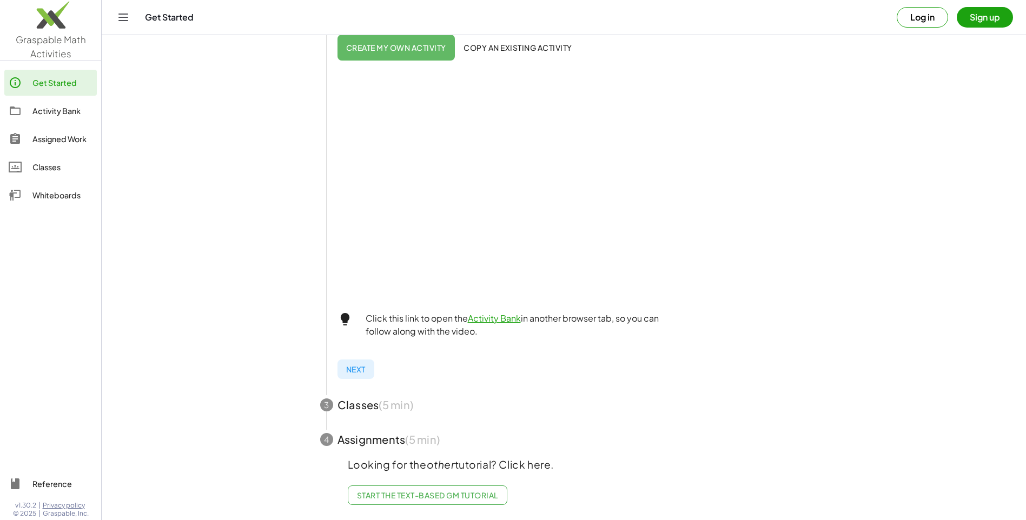
click at [359, 394] on span "button" at bounding box center [564, 405] width 514 height 35
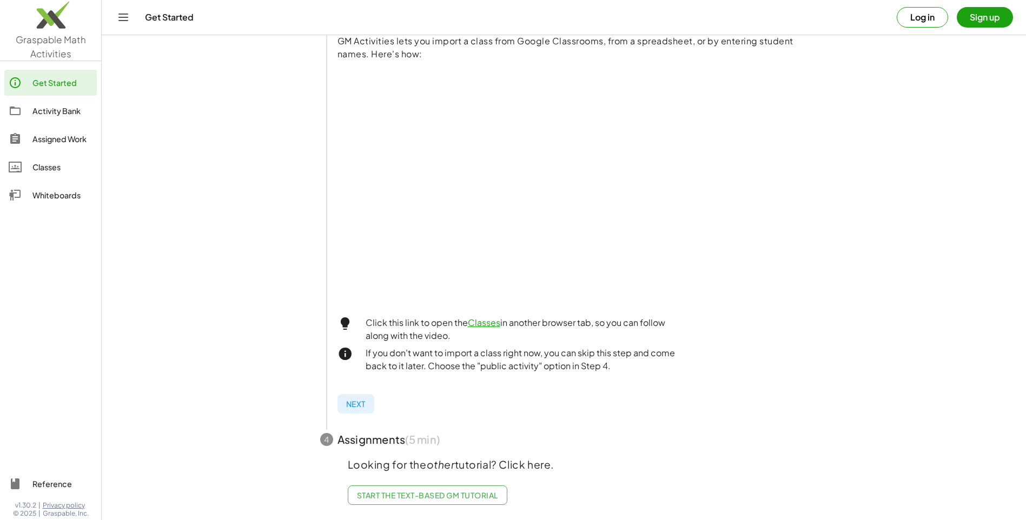
scroll to position [227, 0]
